Goal: Check status: Check status

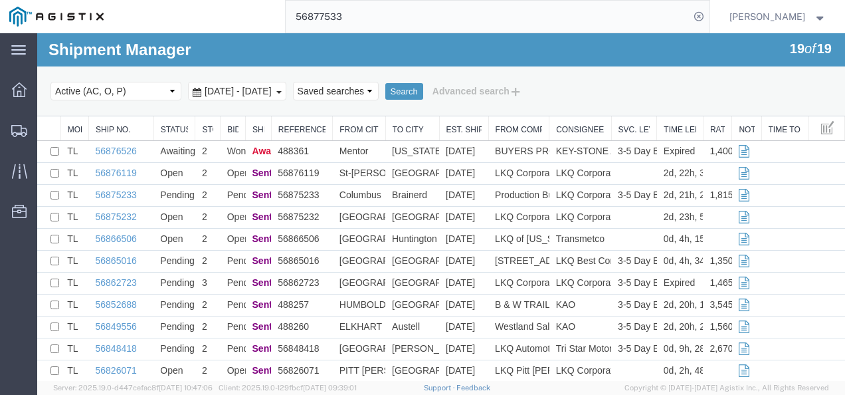
click at [538, 15] on input "56877533" at bounding box center [488, 17] width 404 height 32
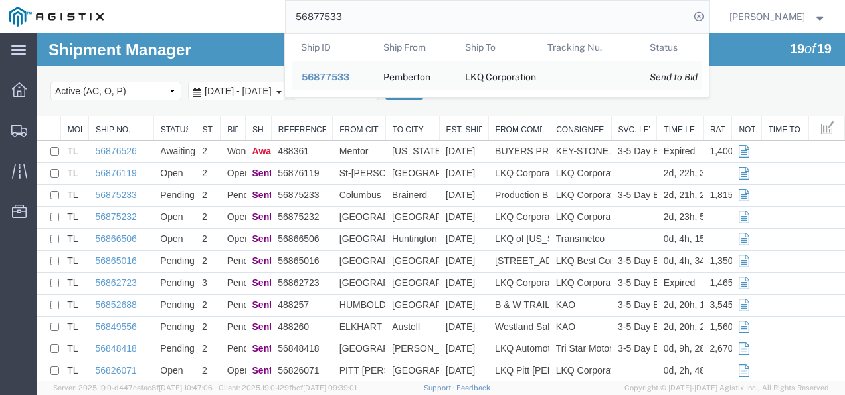
click at [538, 15] on input "56877533" at bounding box center [488, 17] width 404 height 32
paste input "60707"
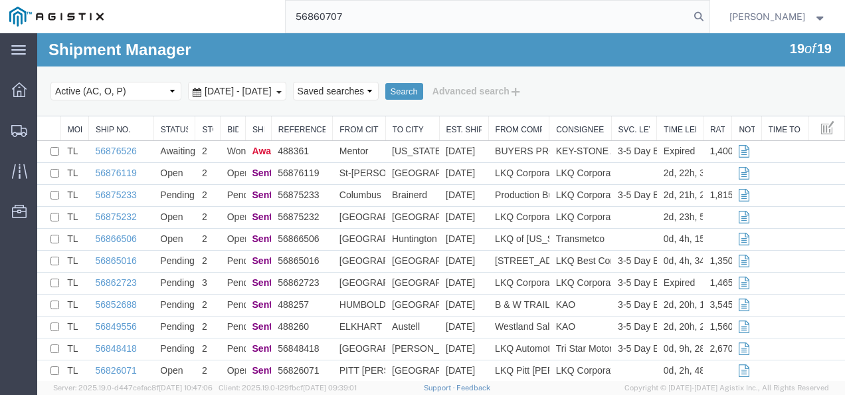
type input "56860707"
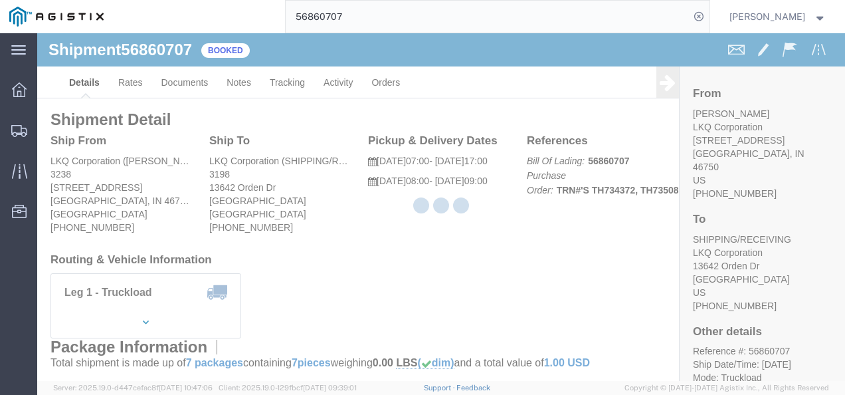
click at [376, 259] on div at bounding box center [441, 207] width 808 height 348
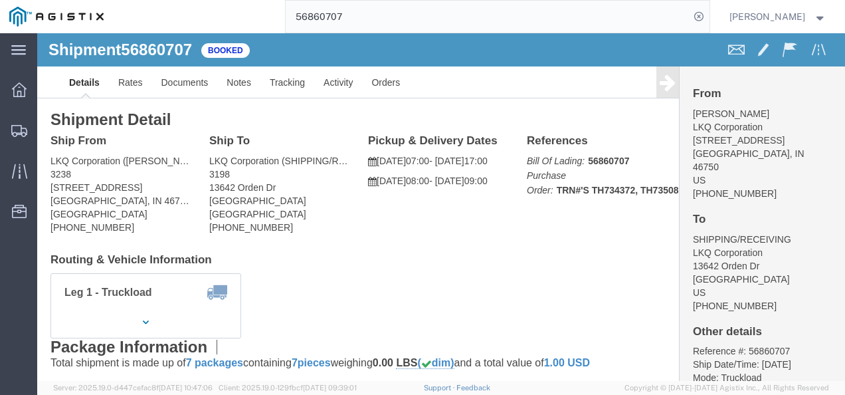
click div "Shipment Detail Ship From LKQ Corporation ([PERSON_NAME]) 3238 [STREET_ADDRESS]…"
